Goal: Find specific page/section: Go to known website

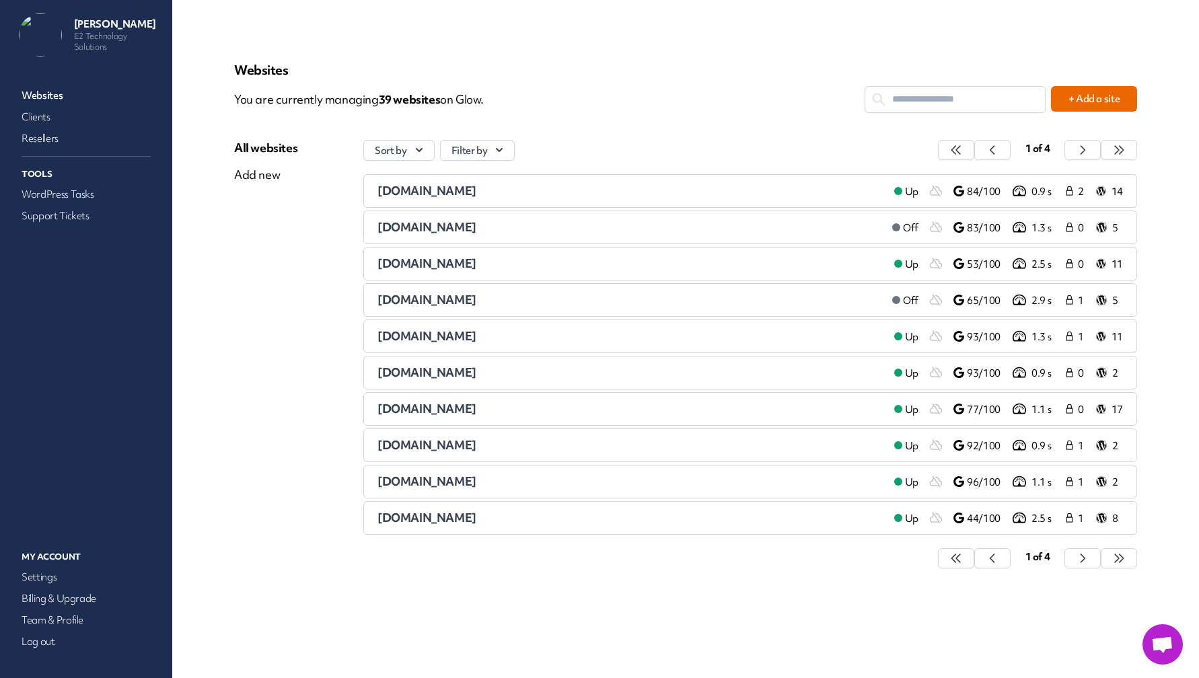
click at [948, 108] on input "text" at bounding box center [955, 99] width 180 height 25
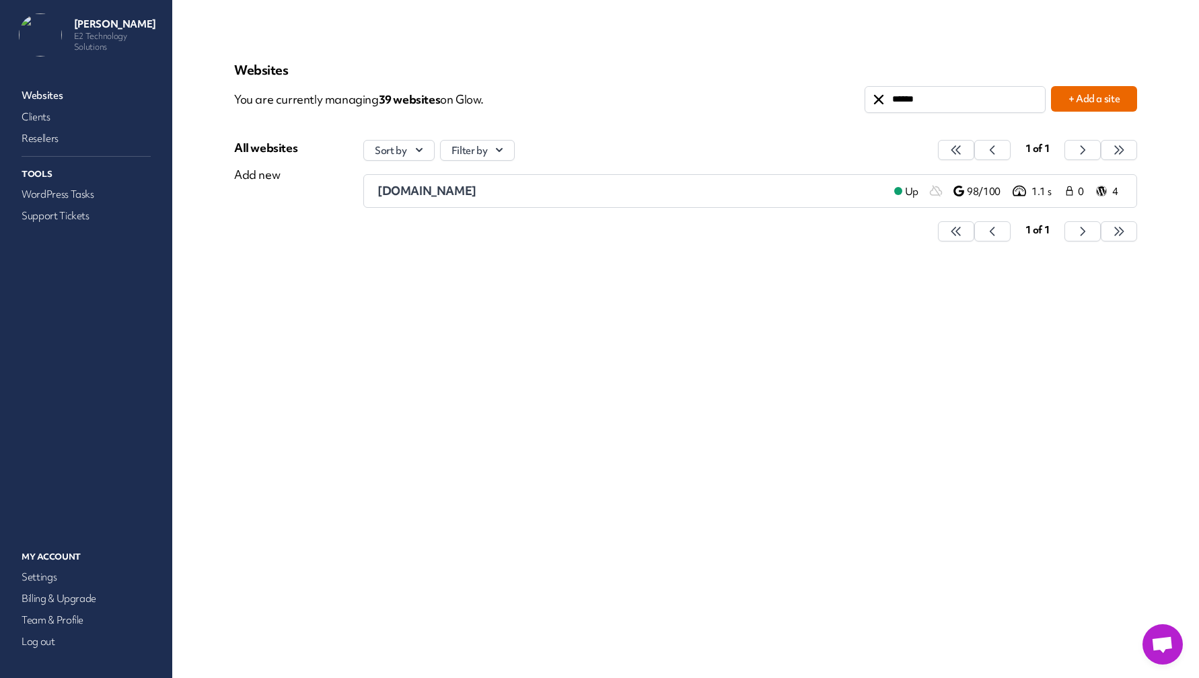
type input "******"
click at [462, 190] on span "[DOMAIN_NAME]" at bounding box center [426, 191] width 99 height 15
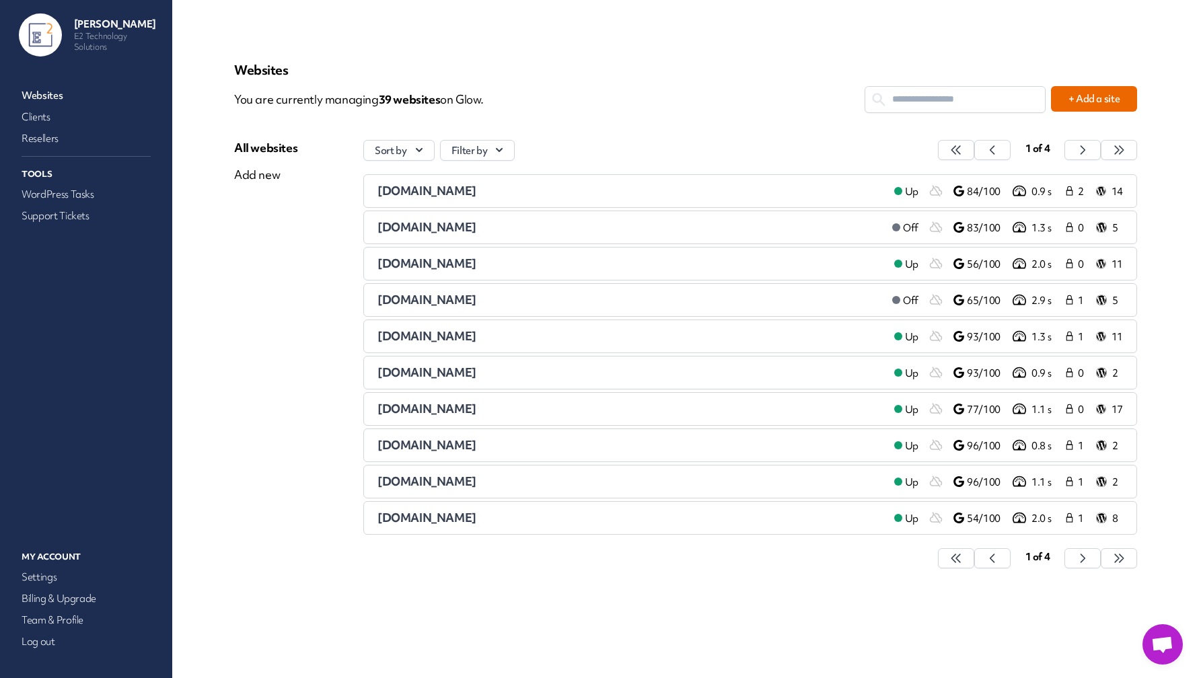
click at [984, 108] on input "text" at bounding box center [955, 99] width 180 height 25
click at [955, 104] on input "text" at bounding box center [955, 99] width 180 height 25
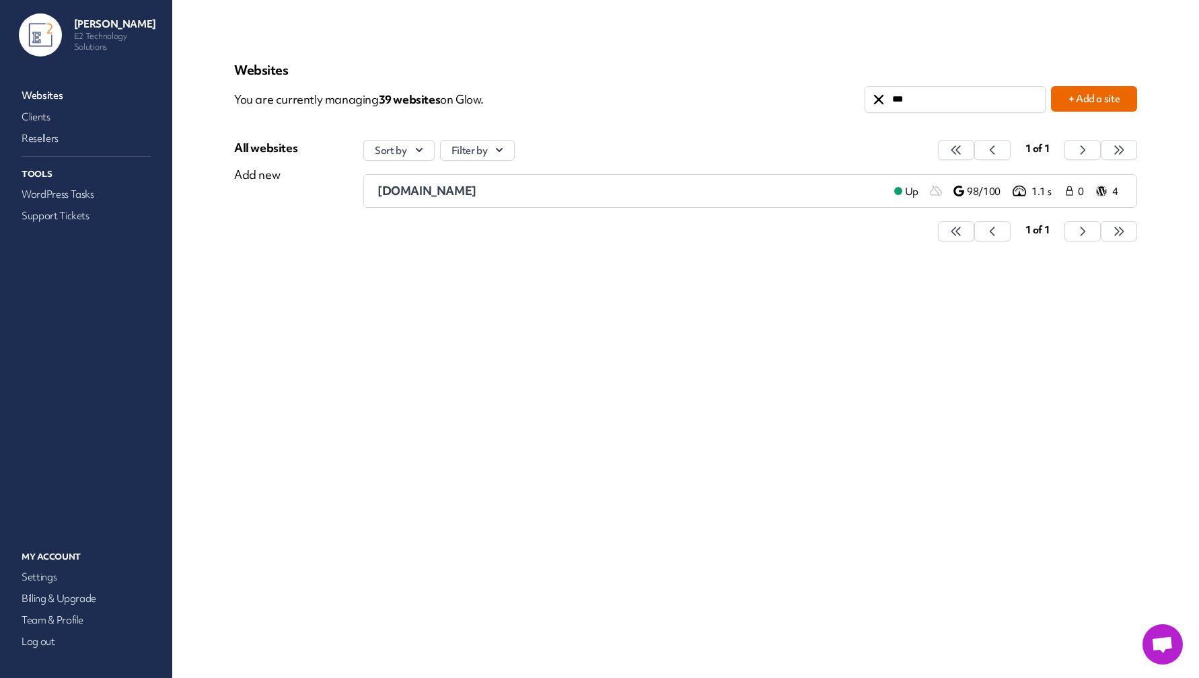
type input "***"
click at [456, 193] on span "[DOMAIN_NAME]" at bounding box center [426, 191] width 99 height 15
click at [445, 184] on div "[DOMAIN_NAME]" at bounding box center [630, 191] width 506 height 16
click at [441, 189] on span "[DOMAIN_NAME]" at bounding box center [426, 191] width 99 height 15
click at [447, 199] on li "[DOMAIN_NAME] Up 98/100 1.1 s 0 4" at bounding box center [750, 191] width 774 height 34
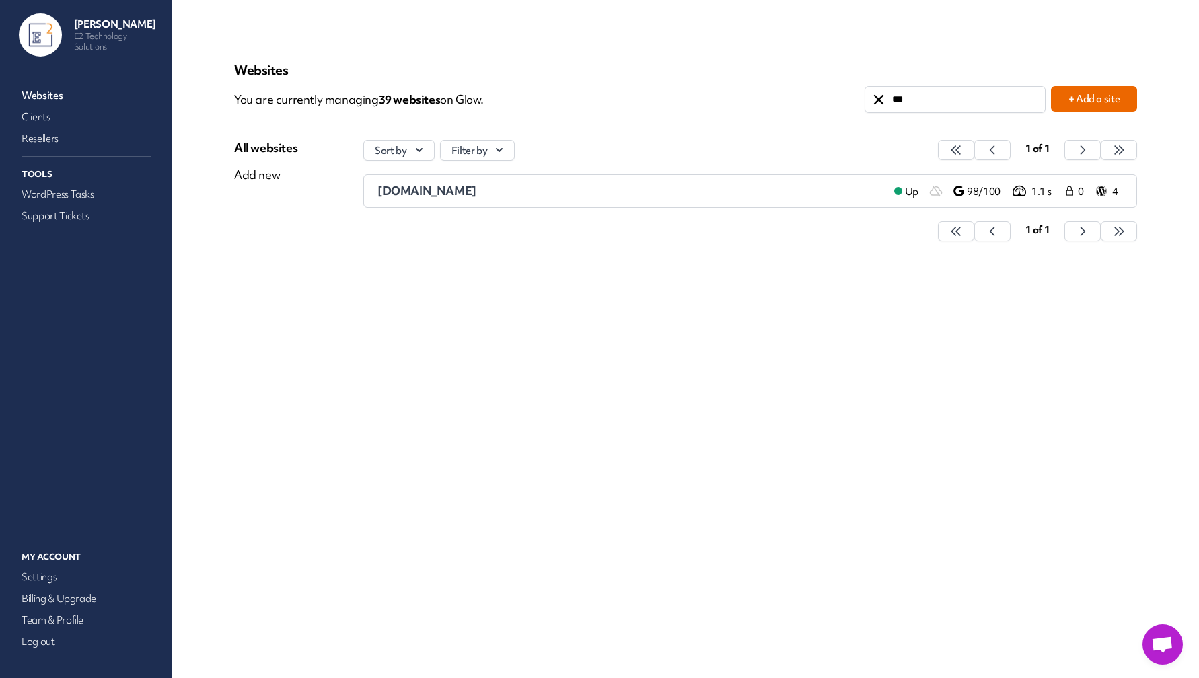
click at [449, 194] on span "[DOMAIN_NAME]" at bounding box center [426, 191] width 99 height 15
click at [444, 184] on span "[DOMAIN_NAME]" at bounding box center [426, 191] width 99 height 15
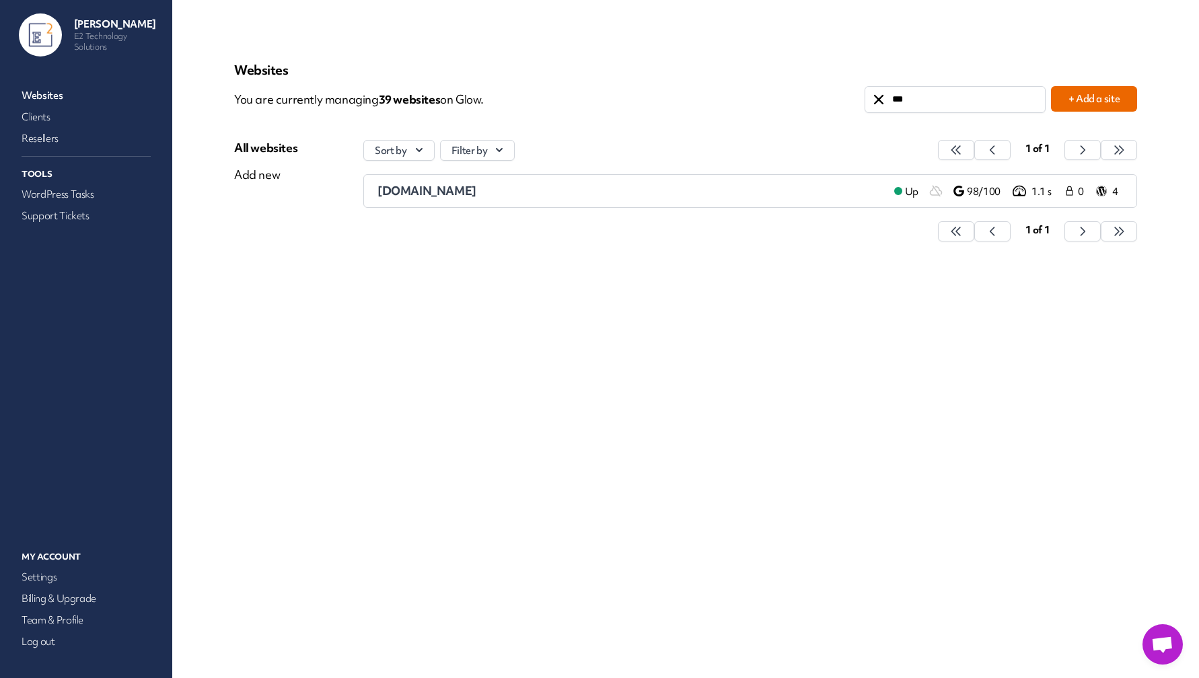
click at [444, 184] on span "[DOMAIN_NAME]" at bounding box center [426, 191] width 99 height 15
